Goal: Navigation & Orientation: Understand site structure

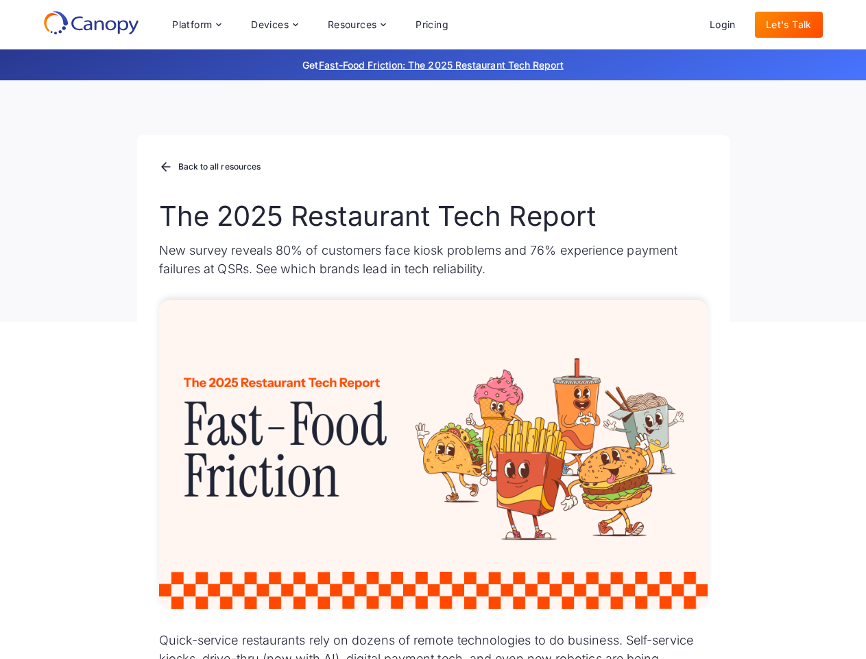
click at [310, 25] on div "Platform Platform Monitor A centralized view of your entire fleet Manage Remote…" at bounding box center [310, 24] width 298 height 27
click at [196, 25] on div "Platform" at bounding box center [192, 25] width 40 height 10
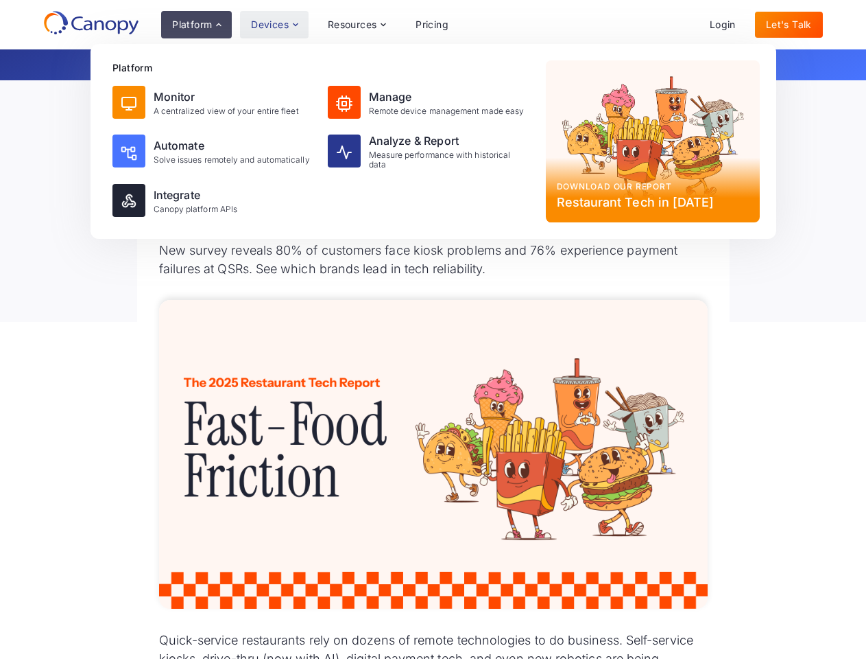
click at [274, 25] on div "Devices" at bounding box center [270, 25] width 38 height 10
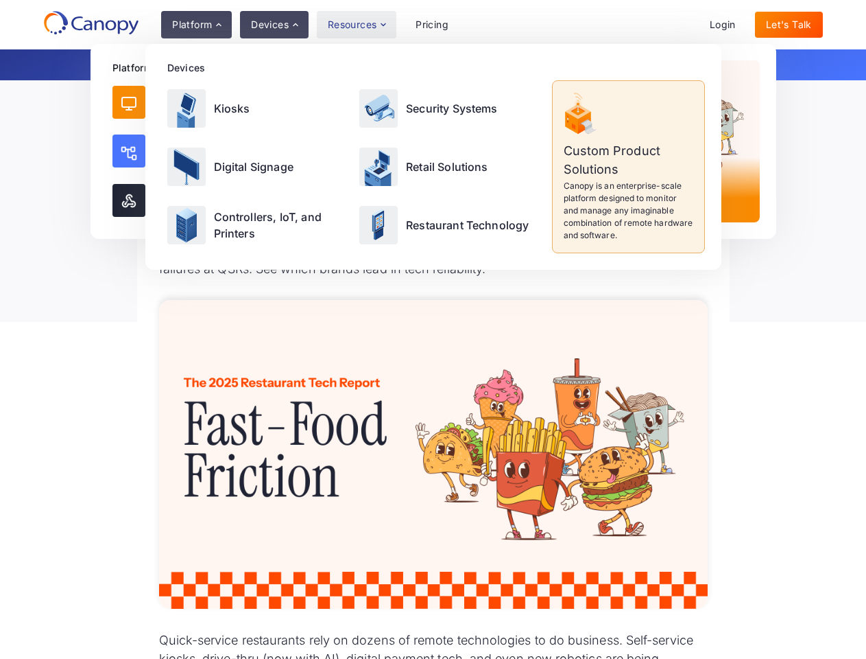
click at [356, 25] on div "Resources" at bounding box center [352, 25] width 49 height 10
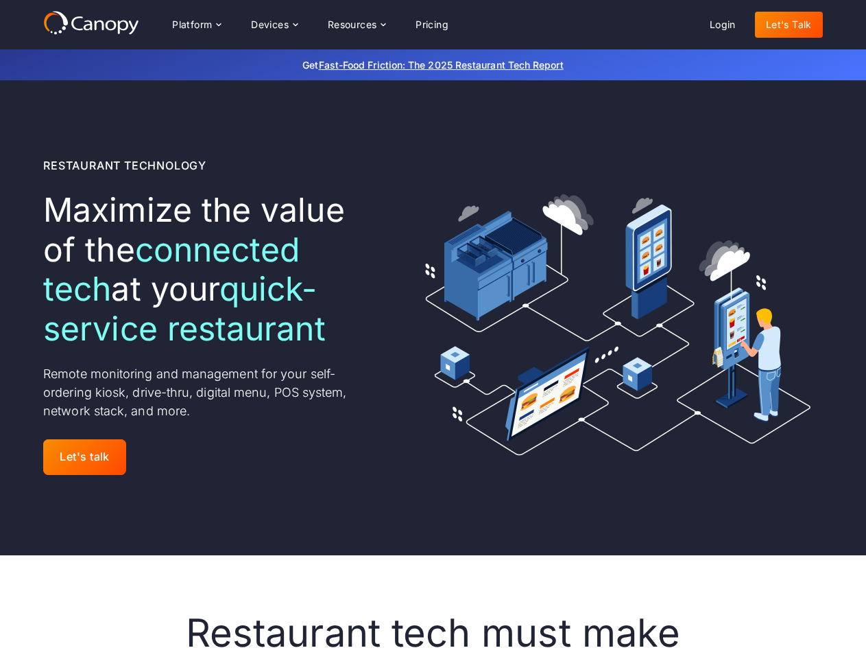
click at [310, 25] on div "Platform Platform Monitor A centralized view of your entire fleet Manage Remote…" at bounding box center [310, 24] width 298 height 27
click at [196, 25] on div "Platform" at bounding box center [192, 25] width 40 height 10
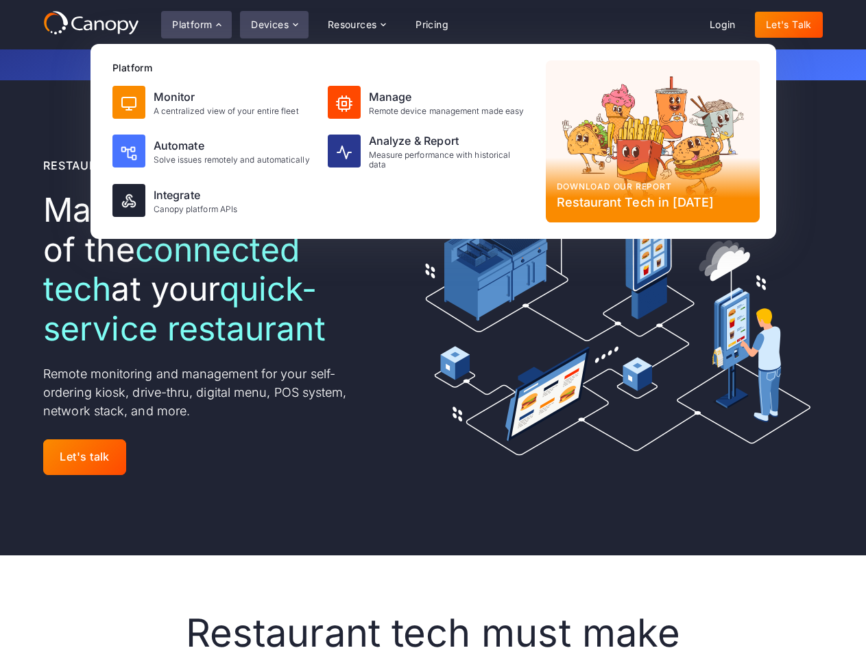
click at [274, 25] on div "Devices" at bounding box center [270, 25] width 38 height 10
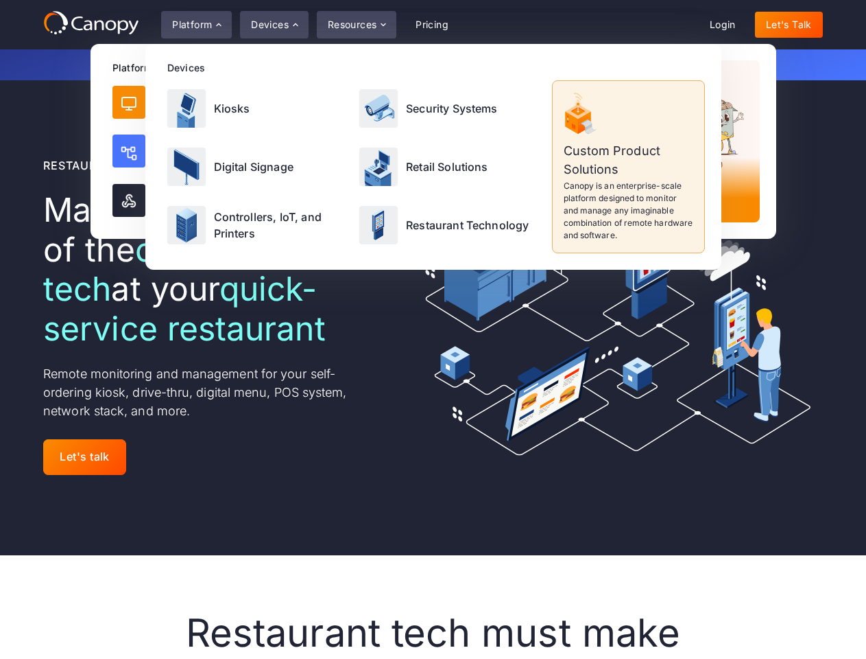
click at [356, 25] on div "Resources" at bounding box center [352, 25] width 49 height 10
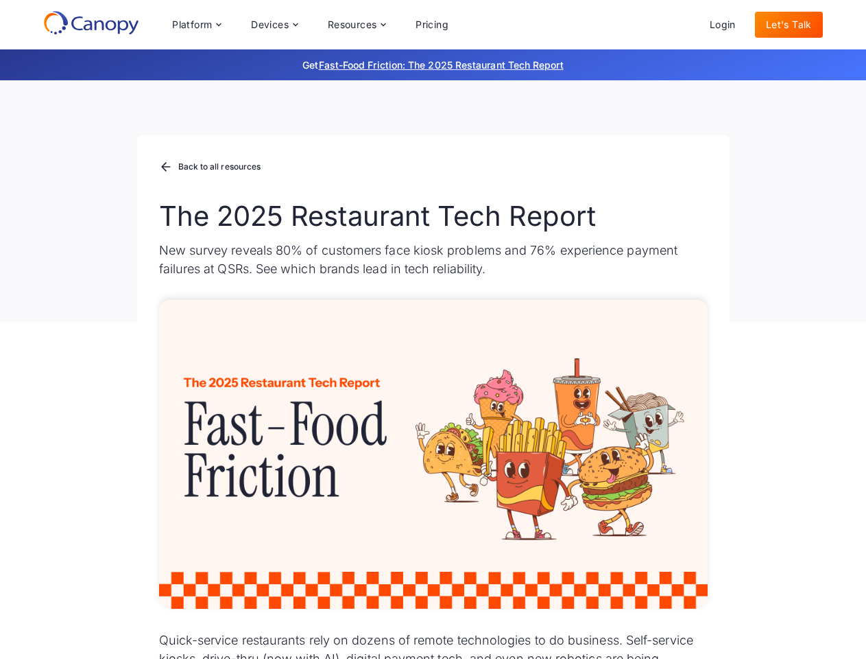
click at [310, 25] on div "Platform Platform Monitor A centralized view of your entire fleet Manage Remote…" at bounding box center [310, 24] width 298 height 27
click at [196, 25] on div "Platform" at bounding box center [192, 25] width 40 height 10
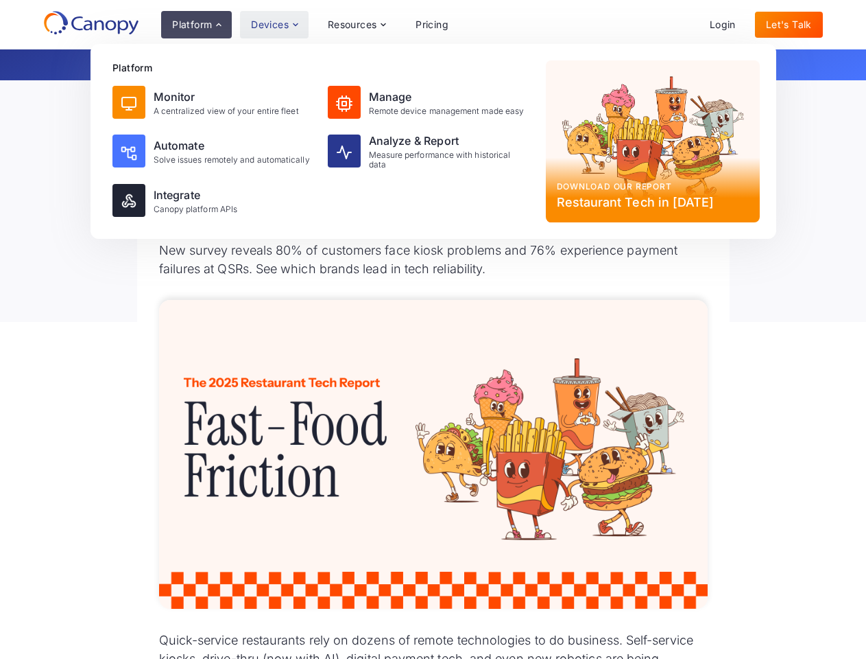
click at [274, 25] on div "Devices" at bounding box center [270, 25] width 38 height 10
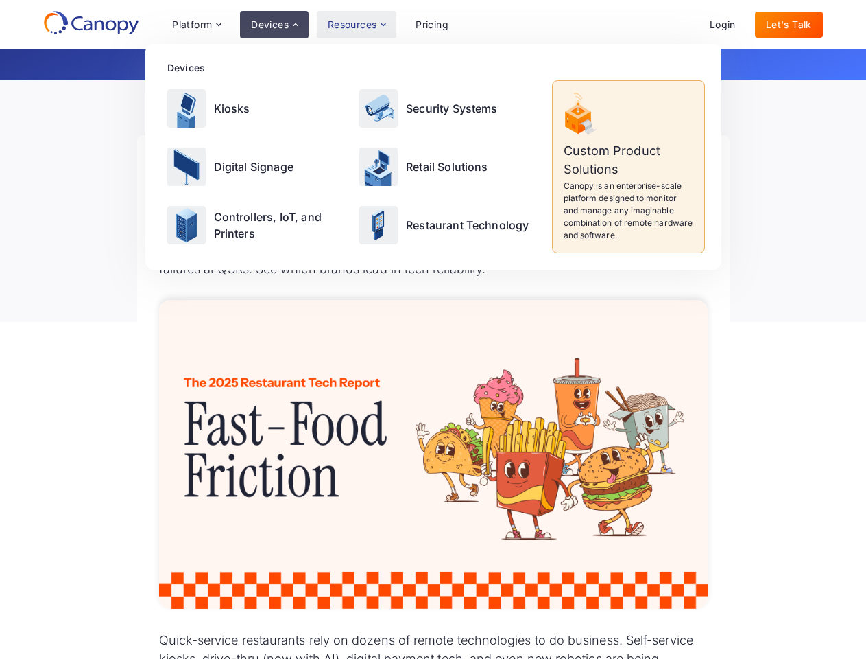
click at [356, 25] on div "Resources" at bounding box center [352, 25] width 49 height 10
